Goal: Task Accomplishment & Management: Manage account settings

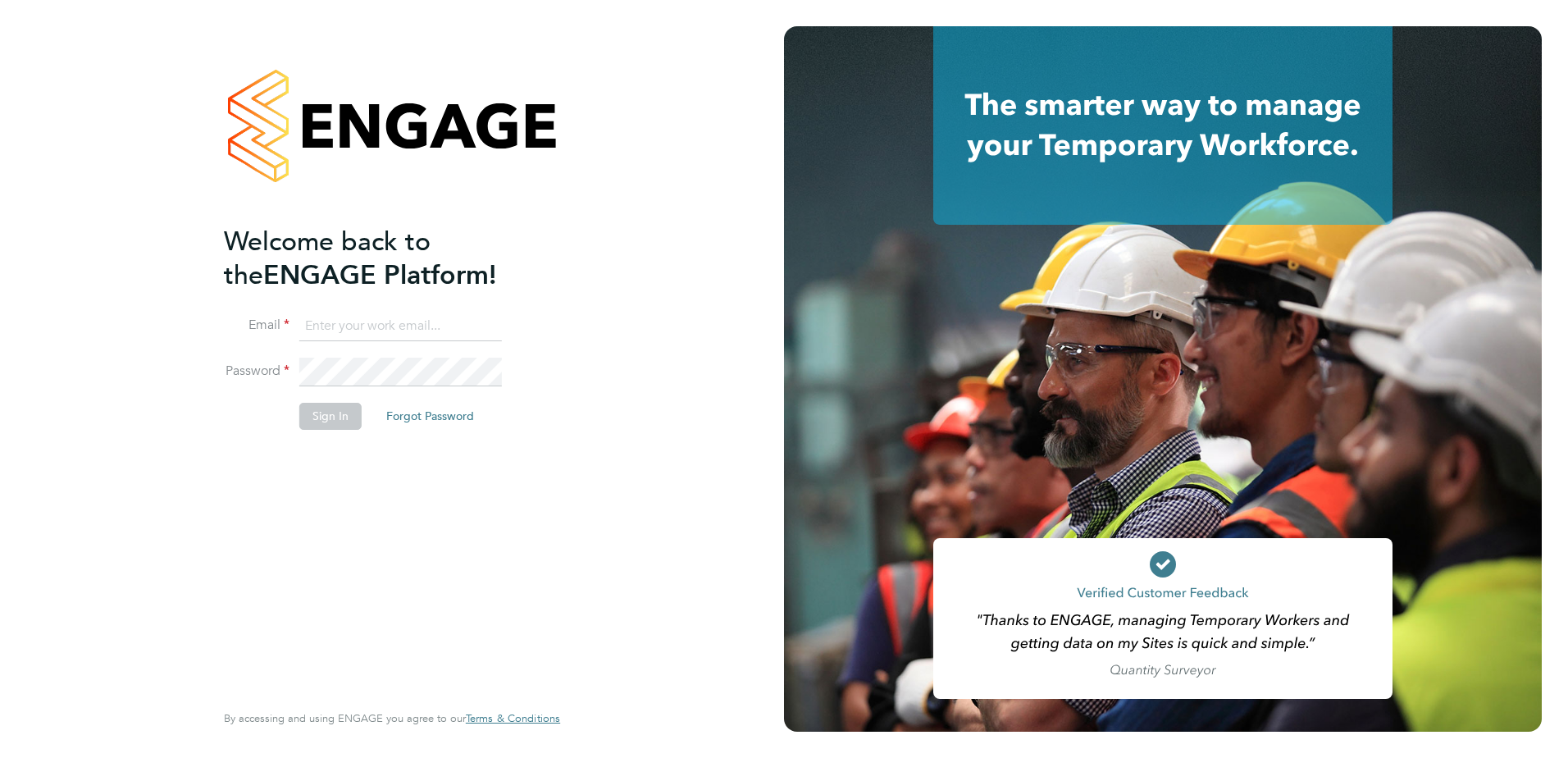
click at [541, 406] on li "Sign In Forgot Password" at bounding box center [384, 424] width 320 height 42
drag, startPoint x: 512, startPoint y: 567, endPoint x: 502, endPoint y: 566, distance: 10.0
click at [504, 567] on div "Welcome back to the ENGAGE Platform! Email Password Sign In Forgot Password Ent…" at bounding box center [384, 460] width 320 height 472
drag, startPoint x: 459, startPoint y: 558, endPoint x: 426, endPoint y: 559, distance: 33.0
click at [451, 559] on div "Welcome back to the ENGAGE Platform! Email Password Sign In Forgot Password Ent…" at bounding box center [384, 460] width 320 height 472
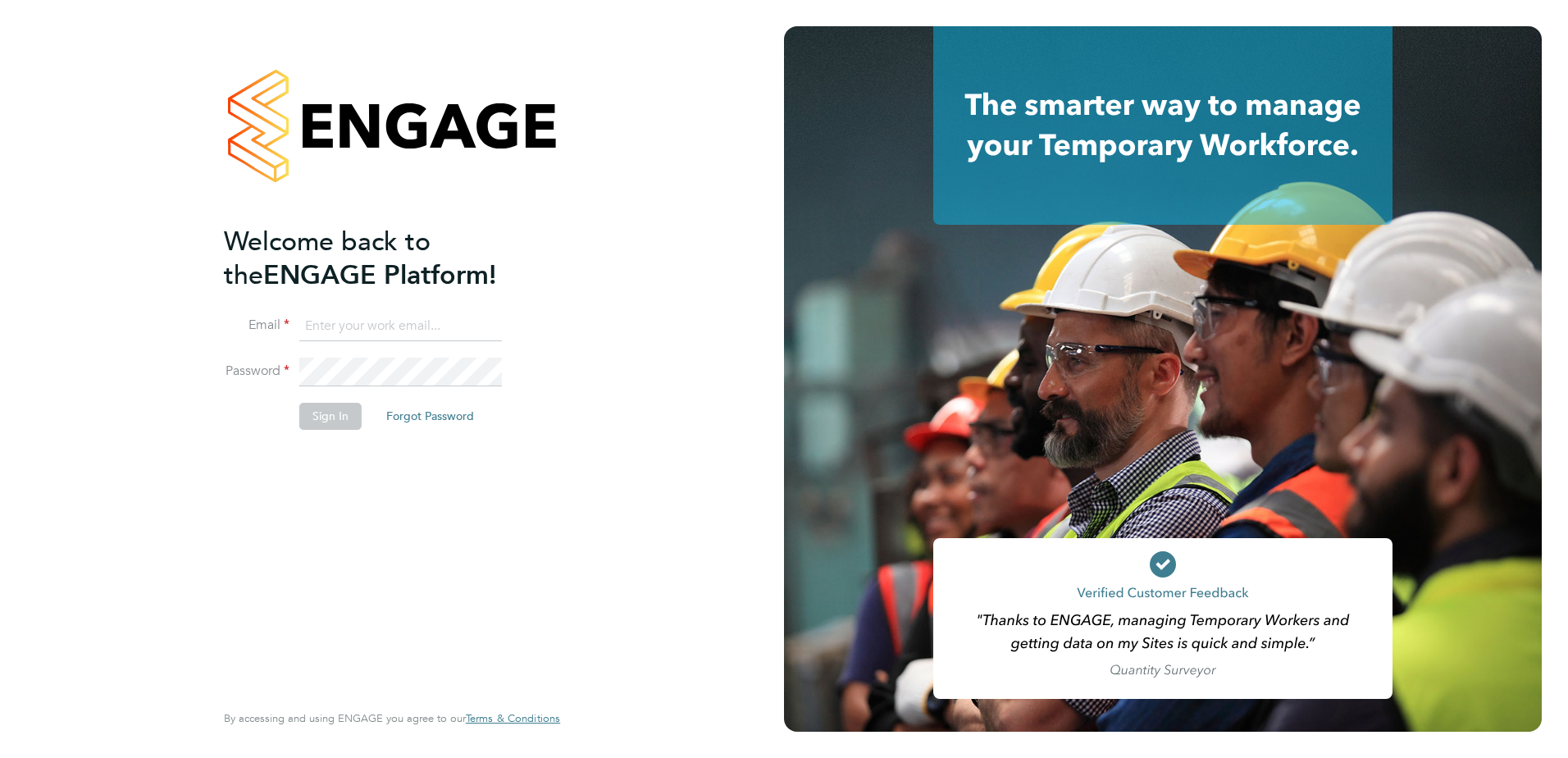
drag, startPoint x: 424, startPoint y: 559, endPoint x: 405, endPoint y: 557, distance: 19.1
click at [418, 559] on div "Welcome back to the ENGAGE Platform! Email Password Sign In Forgot Password Ent…" at bounding box center [384, 460] width 320 height 472
click at [377, 554] on div "Welcome back to the ENGAGE Platform! Email Password Sign In Forgot Password Ent…" at bounding box center [384, 460] width 320 height 472
drag, startPoint x: 352, startPoint y: 549, endPoint x: 317, endPoint y: 544, distance: 35.4
click at [349, 549] on div "Welcome back to the ENGAGE Platform! Email Password Sign In Forgot Password Ent…" at bounding box center [384, 460] width 320 height 472
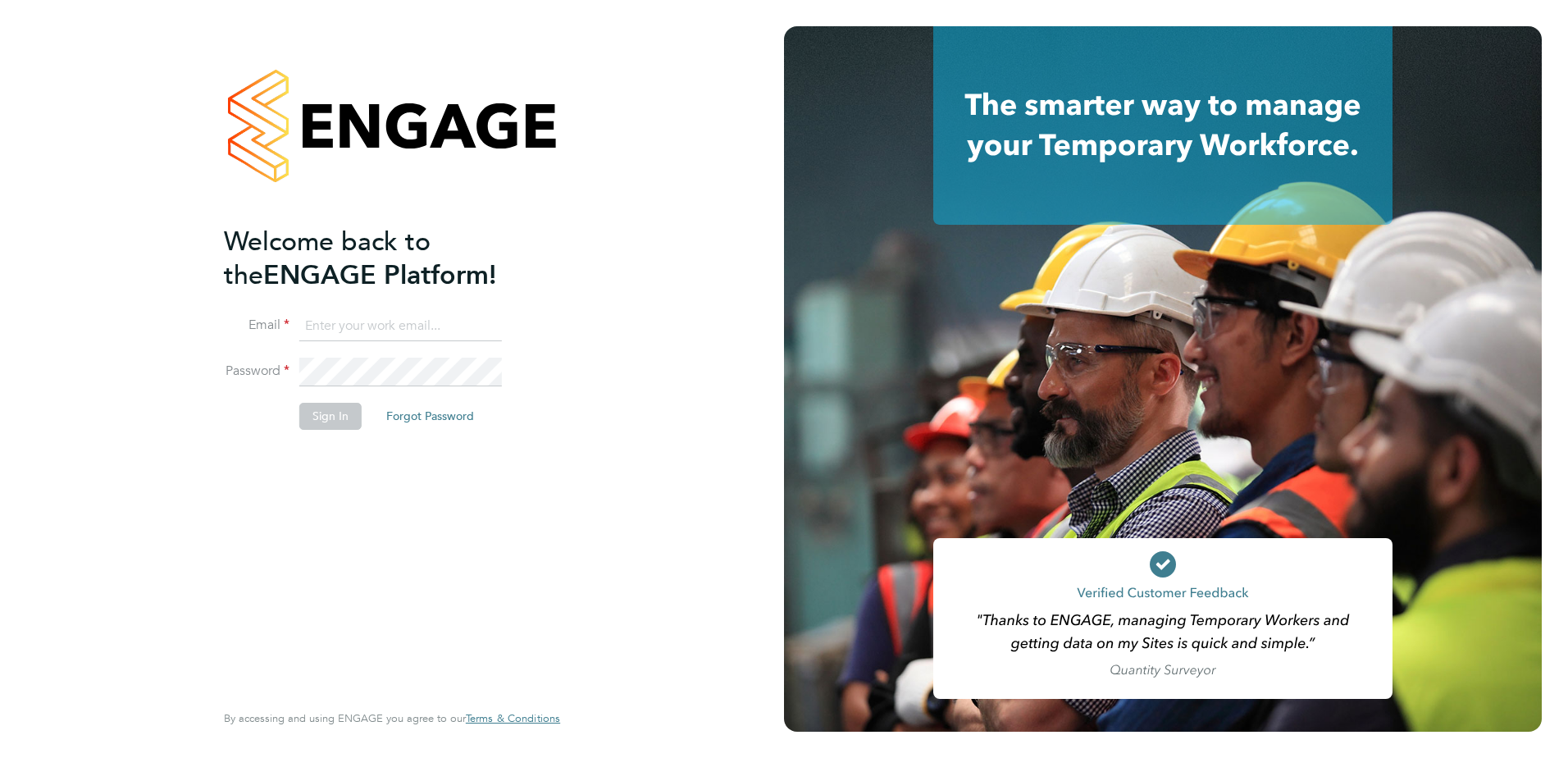
drag, startPoint x: 316, startPoint y: 544, endPoint x: 298, endPoint y: 542, distance: 18.1
click at [315, 544] on div "Welcome back to the ENGAGE Platform! Email Password Sign In Forgot Password Ent…" at bounding box center [384, 460] width 320 height 472
click at [297, 542] on div "Welcome back to the ENGAGE Platform! Email Password Sign In Forgot Password Ent…" at bounding box center [384, 460] width 320 height 472
drag, startPoint x: 293, startPoint y: 542, endPoint x: 539, endPoint y: 482, distance: 253.2
click at [563, 483] on div "Welcome back to the ENGAGE Platform! Email Password Sign In Forgot Password Ent…" at bounding box center [391, 379] width 402 height 758
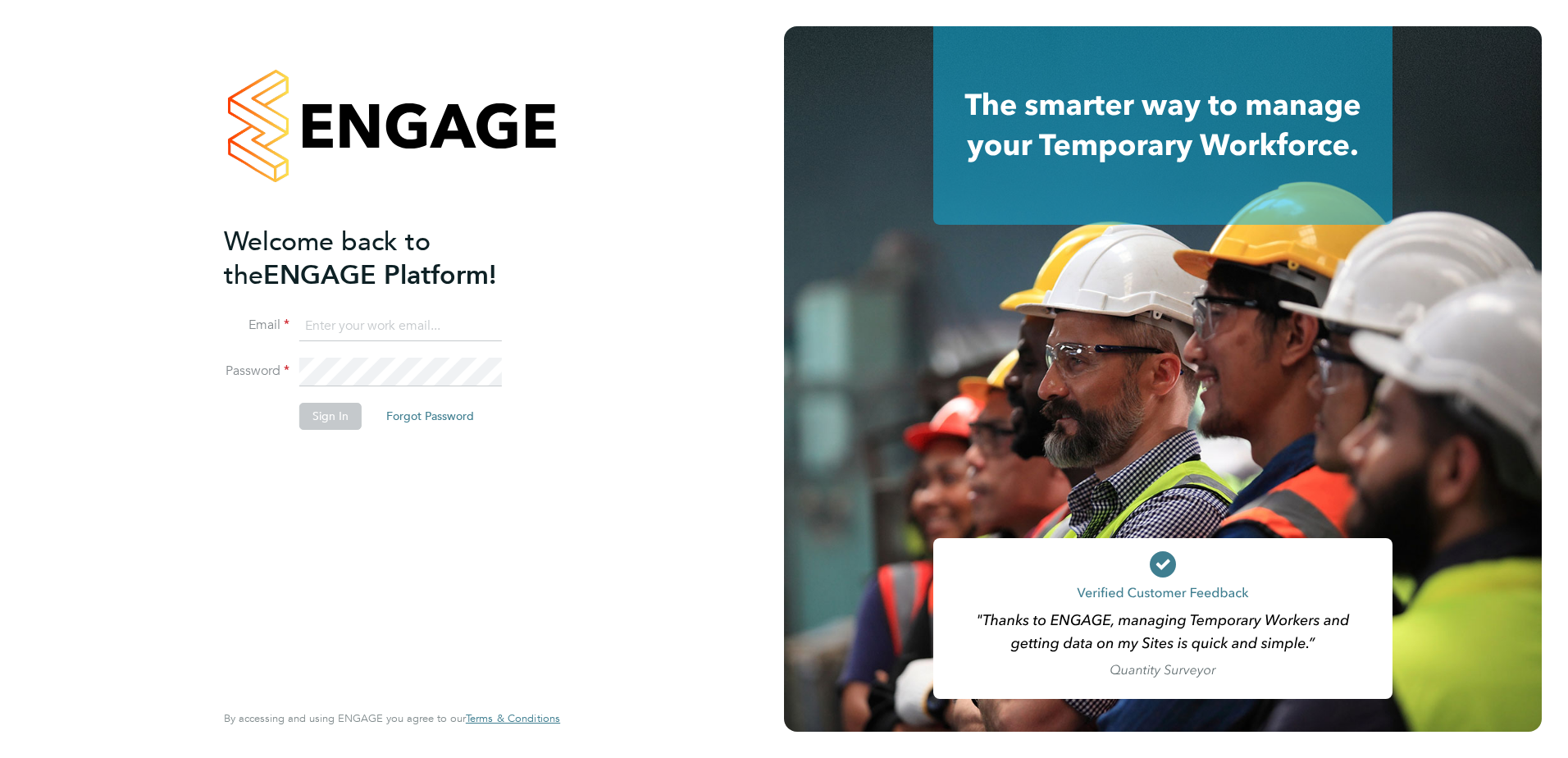
click at [436, 415] on button "Forgot Password" at bounding box center [430, 415] width 114 height 26
